Goal: Information Seeking & Learning: Understand process/instructions

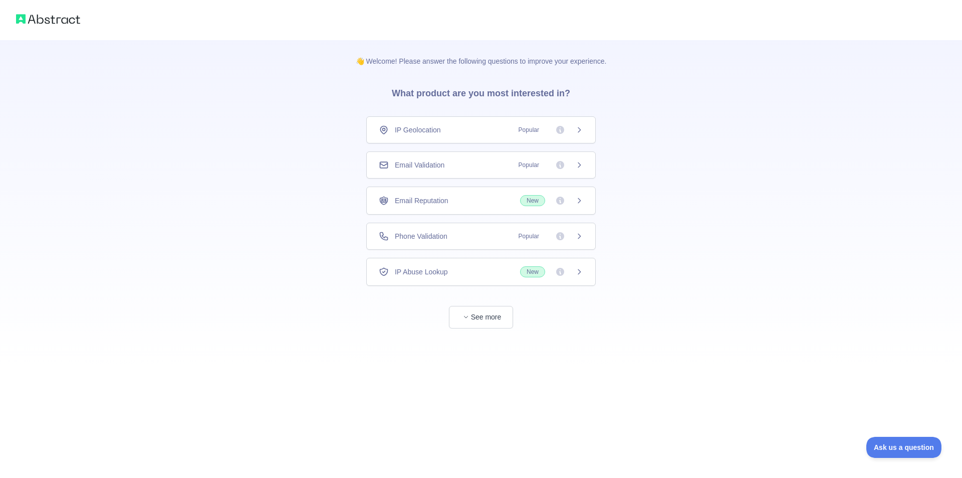
click at [444, 196] on span "Email Reputation" at bounding box center [422, 200] width 54 height 10
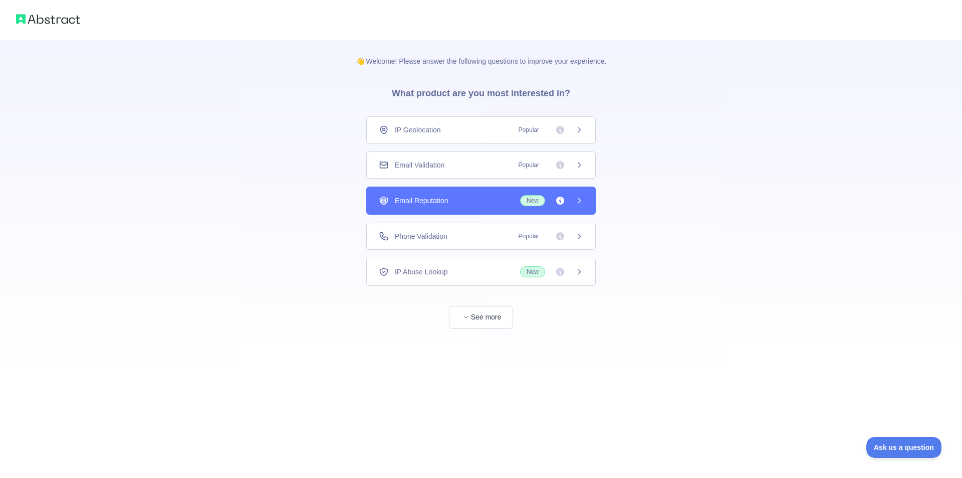
click at [457, 193] on div "Email Reputation New" at bounding box center [480, 200] width 229 height 28
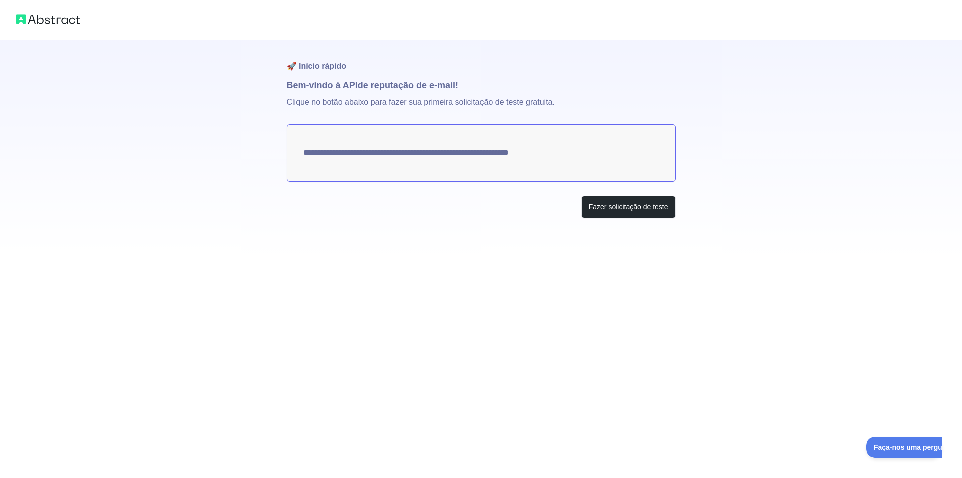
click at [337, 90] on font "Bem-vindo à API" at bounding box center [322, 85] width 71 height 10
click at [299, 104] on font "Clique no botão abaixo para fazer sua primeira solicitação de teste gratuita." at bounding box center [421, 102] width 268 height 9
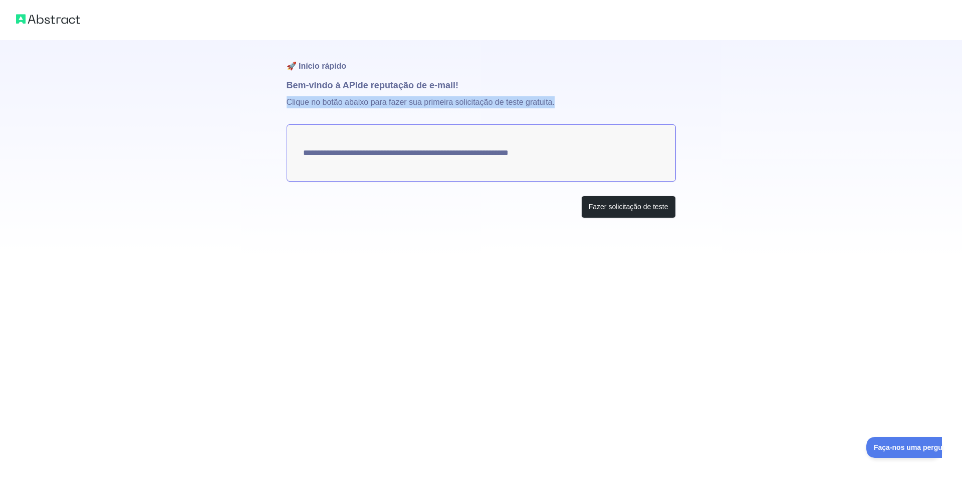
click at [299, 104] on font "Clique no botão abaixo para fazer sua primeira solicitação de teste gratuita." at bounding box center [421, 102] width 268 height 9
click at [292, 103] on font "Clique no botão abaixo para fazer sua primeira solicitação de teste gratuita." at bounding box center [421, 102] width 268 height 9
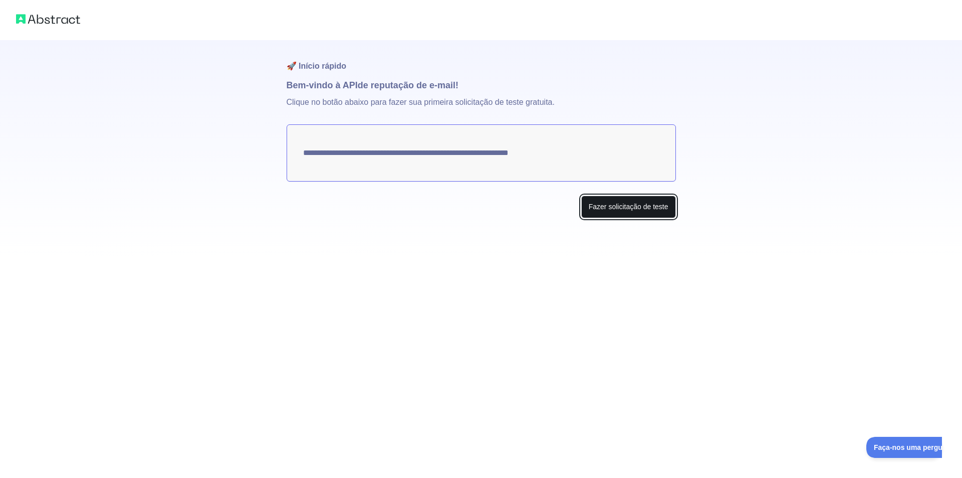
click at [624, 203] on font "Fazer solicitação de teste" at bounding box center [629, 206] width 80 height 8
drag, startPoint x: 567, startPoint y: 157, endPoint x: 364, endPoint y: 148, distance: 203.6
click at [365, 148] on textarea "**********" at bounding box center [481, 152] width 389 height 57
click at [323, 143] on textarea "**********" at bounding box center [481, 152] width 389 height 57
click at [323, 151] on textarea "**********" at bounding box center [481, 152] width 389 height 57
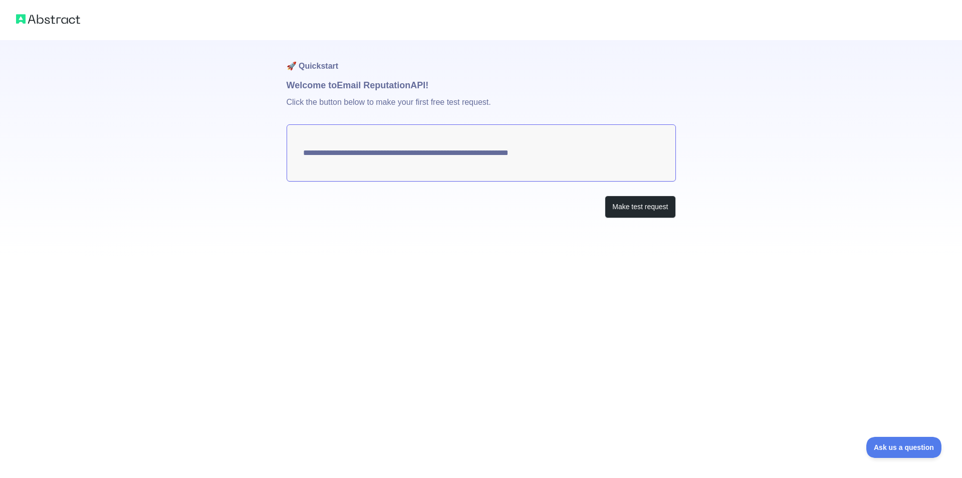
click at [323, 151] on textarea "**********" at bounding box center [481, 152] width 389 height 57
click at [38, 19] on img at bounding box center [48, 19] width 64 height 14
click at [44, 22] on img at bounding box center [48, 19] width 64 height 14
click at [58, 25] on img at bounding box center [48, 19] width 64 height 14
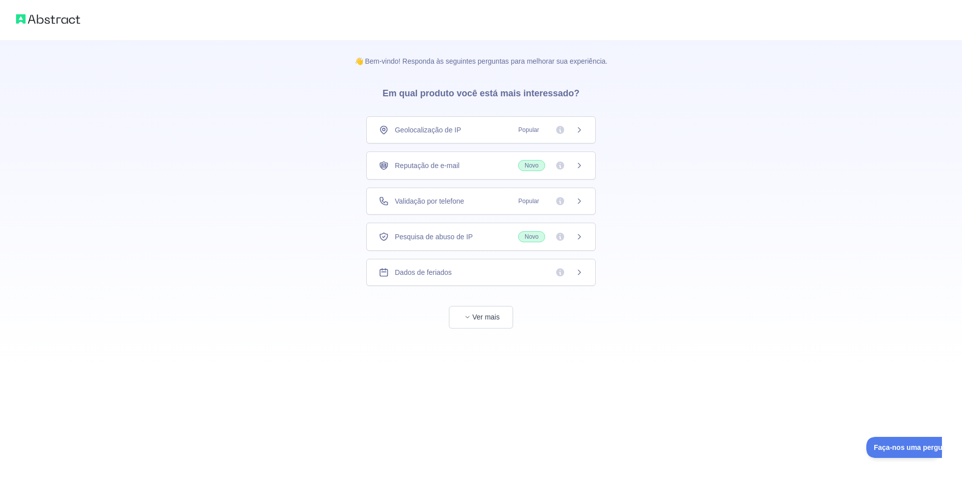
click at [583, 130] on icon at bounding box center [579, 130] width 8 height 8
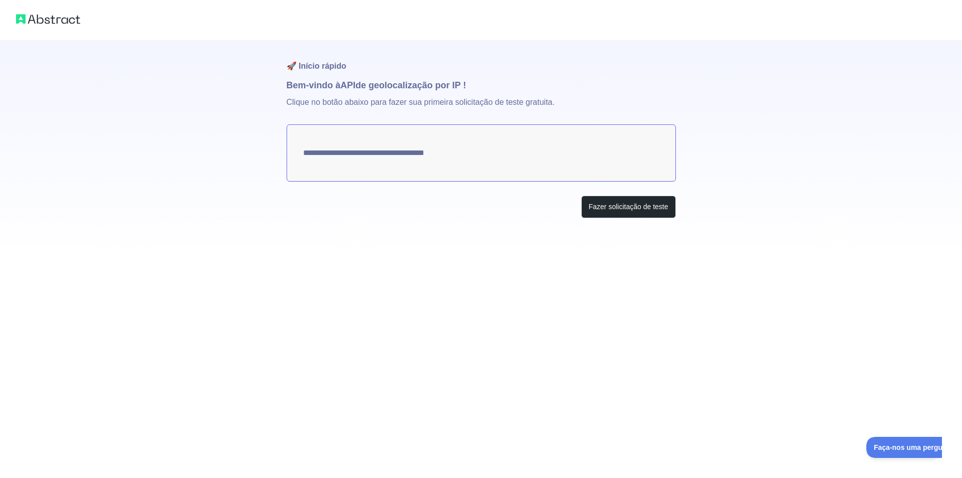
type textarea "**********"
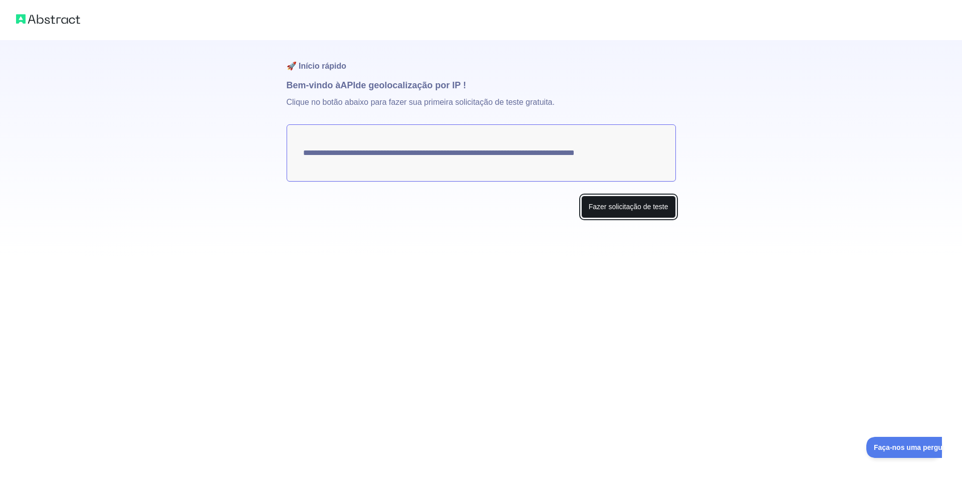
click at [615, 202] on font "Fazer solicitação de teste" at bounding box center [629, 206] width 80 height 8
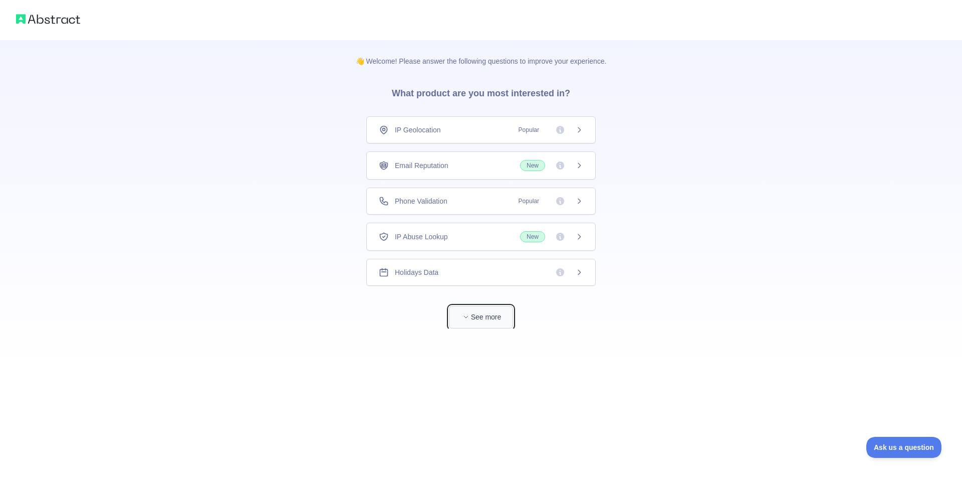
click at [488, 317] on button "See more" at bounding box center [481, 317] width 64 height 23
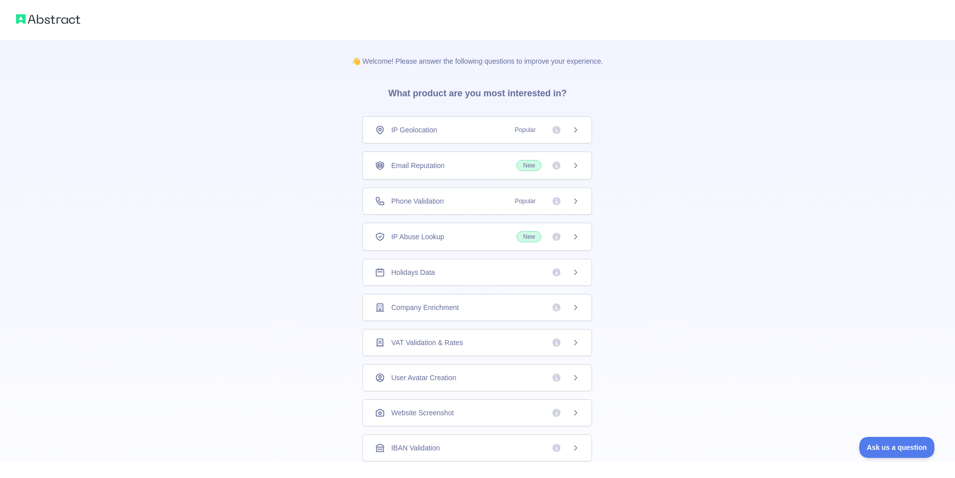
click at [524, 165] on span "New" at bounding box center [528, 165] width 25 height 11
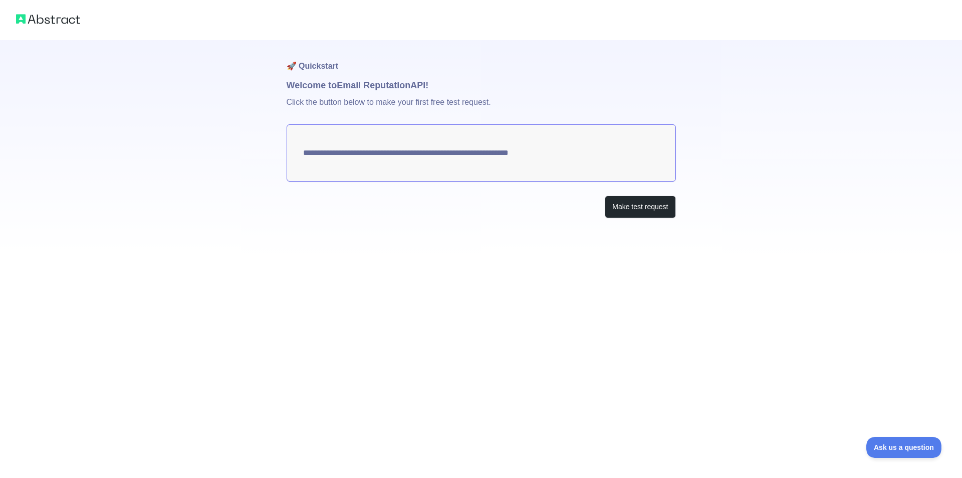
drag, startPoint x: 369, startPoint y: 152, endPoint x: 424, endPoint y: 158, distance: 56.0
click at [424, 158] on textarea "**********" at bounding box center [481, 152] width 389 height 57
drag, startPoint x: 424, startPoint y: 158, endPoint x: 400, endPoint y: 152, distance: 25.4
click at [425, 158] on textarea "**********" at bounding box center [481, 152] width 389 height 57
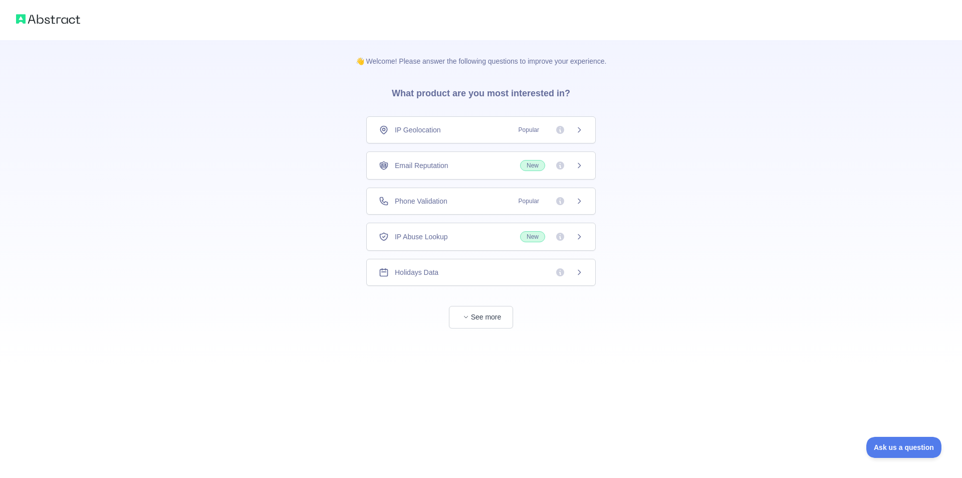
click at [51, 14] on img at bounding box center [48, 19] width 64 height 14
click at [490, 318] on button "See more" at bounding box center [481, 317] width 64 height 23
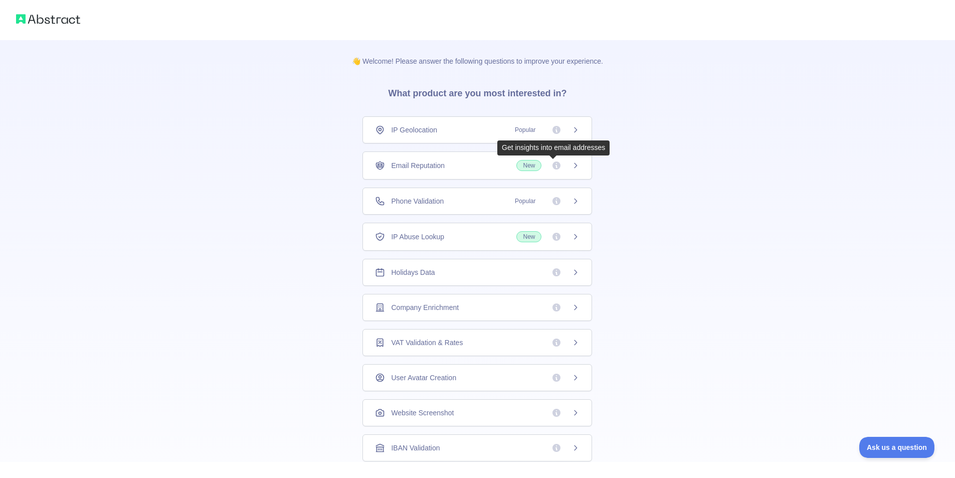
click at [555, 165] on icon at bounding box center [556, 165] width 8 height 8
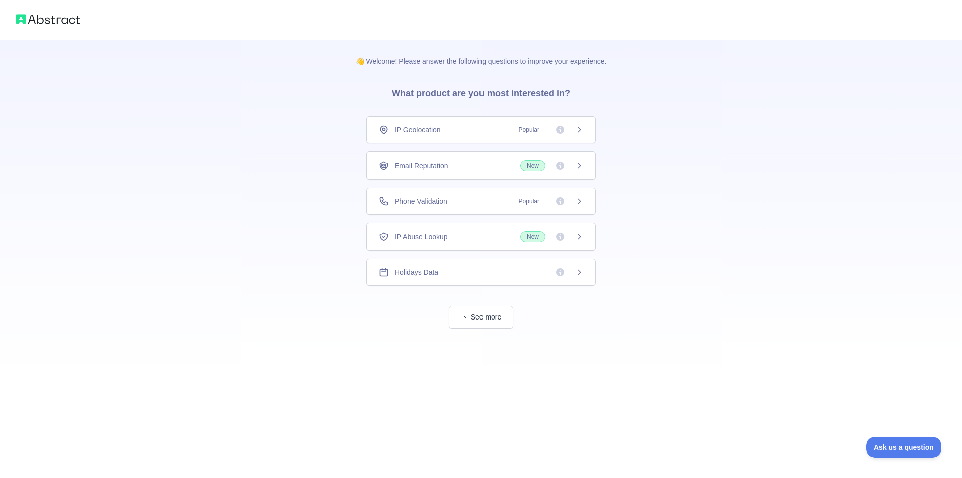
click at [60, 18] on img at bounding box center [48, 19] width 64 height 14
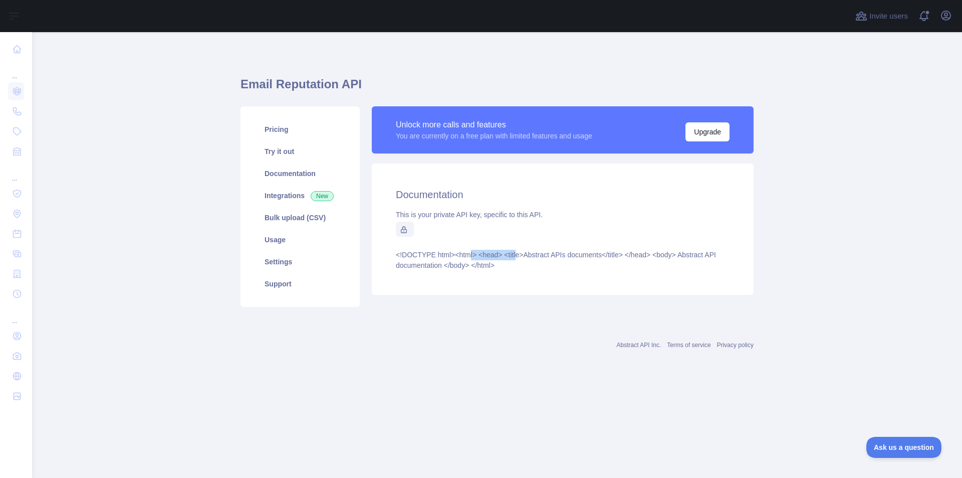
drag, startPoint x: 470, startPoint y: 258, endPoint x: 522, endPoint y: 259, distance: 51.6
click at [522, 259] on article "<!DOCTYPE html> <html> <head> <title>Abstract APIs documents</title> </head> <b…" at bounding box center [563, 260] width 334 height 21
click at [515, 262] on article "<!DOCTYPE html> <html> <head> <title>Abstract APIs documents</title> </head> <b…" at bounding box center [563, 260] width 334 height 21
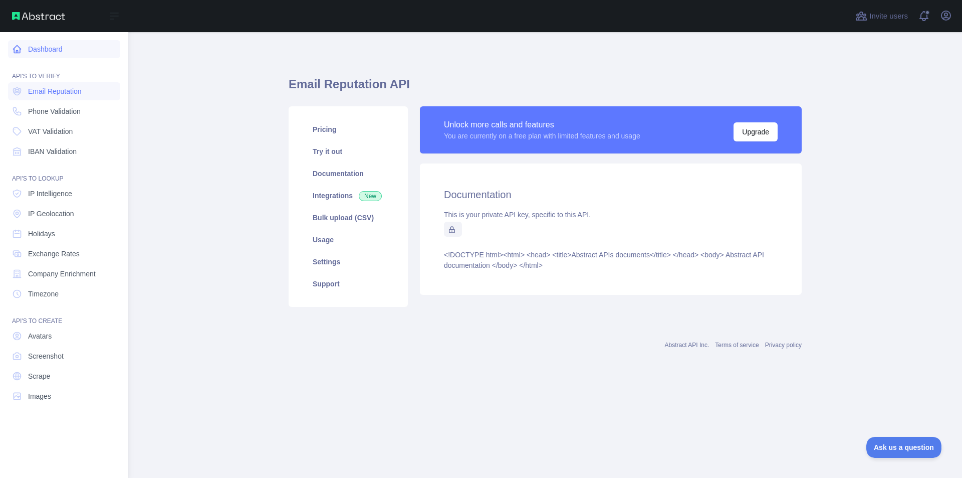
click at [48, 48] on link "Dashboard" at bounding box center [64, 49] width 112 height 18
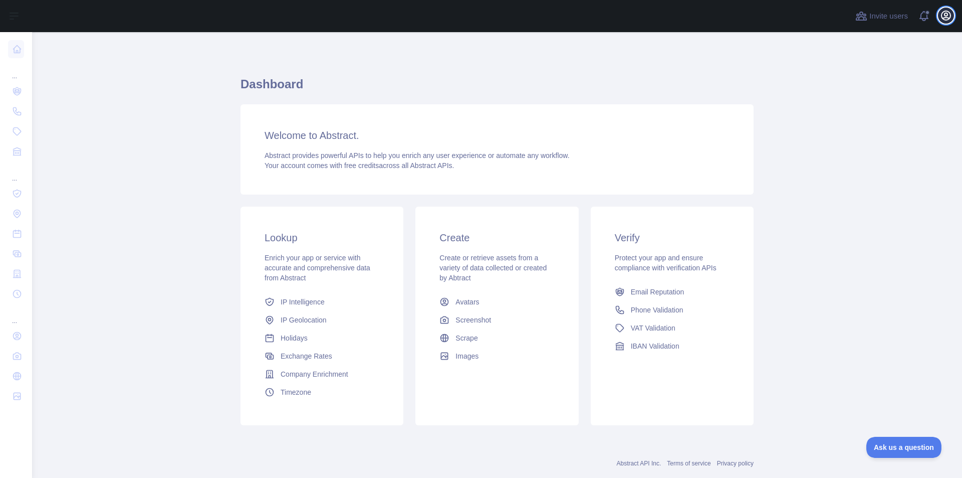
click at [943, 13] on icon "button" at bounding box center [946, 15] width 9 height 9
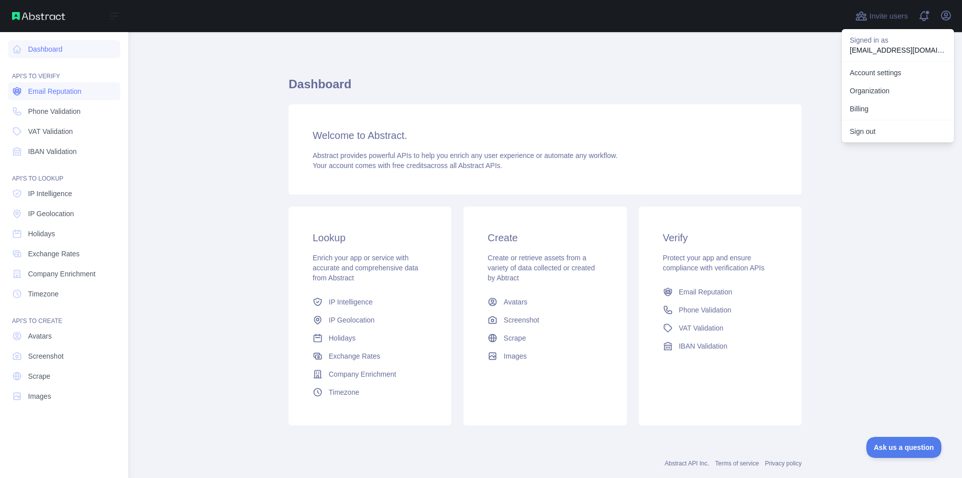
click at [54, 94] on span "Email Reputation" at bounding box center [55, 91] width 54 height 10
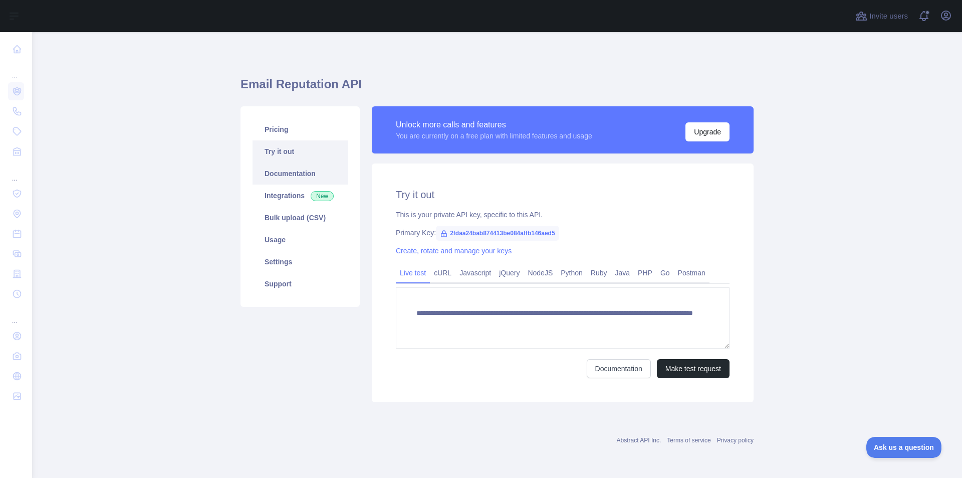
click at [296, 170] on link "Documentation" at bounding box center [300, 173] width 95 height 22
click at [458, 234] on span "2fdaa24bab874413be084affb146aed5" at bounding box center [497, 232] width 123 height 15
click at [457, 234] on span "2fdaa24bab874413be084affb146aed5" at bounding box center [497, 232] width 123 height 15
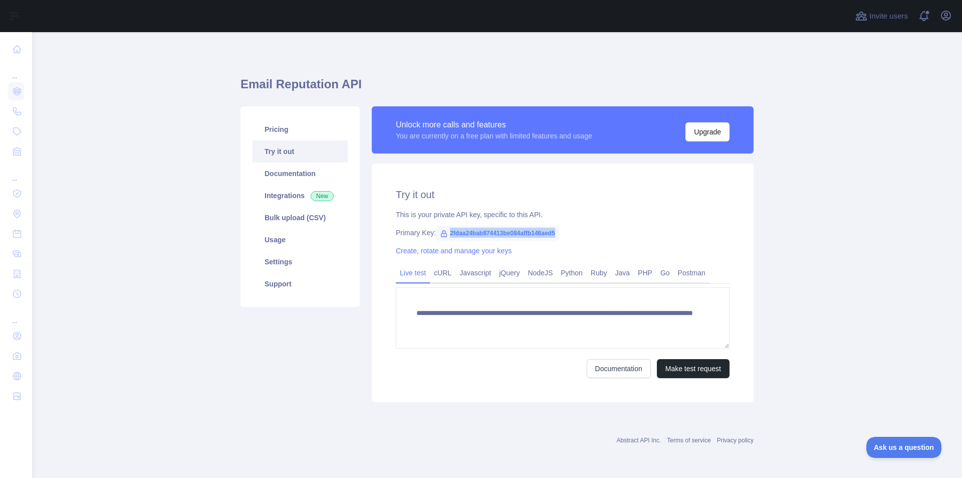
drag, startPoint x: 447, startPoint y: 234, endPoint x: 561, endPoint y: 235, distance: 113.7
click at [561, 235] on div "Primary Key: 2fdaa24bab874413be084affb146aed5" at bounding box center [563, 232] width 334 height 10
copy span "2fdaa24bab874413be084affb146aed5"
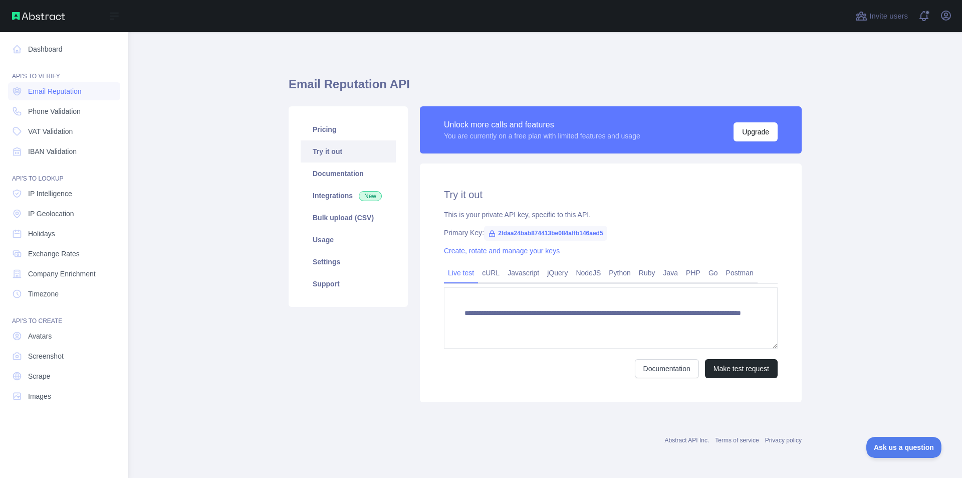
click at [7, 15] on div "Open sidebar" at bounding box center [64, 16] width 128 height 32
click at [23, 12] on img at bounding box center [38, 16] width 53 height 8
click at [59, 47] on link "Dashboard" at bounding box center [64, 49] width 112 height 18
